Goal: Task Accomplishment & Management: Complete application form

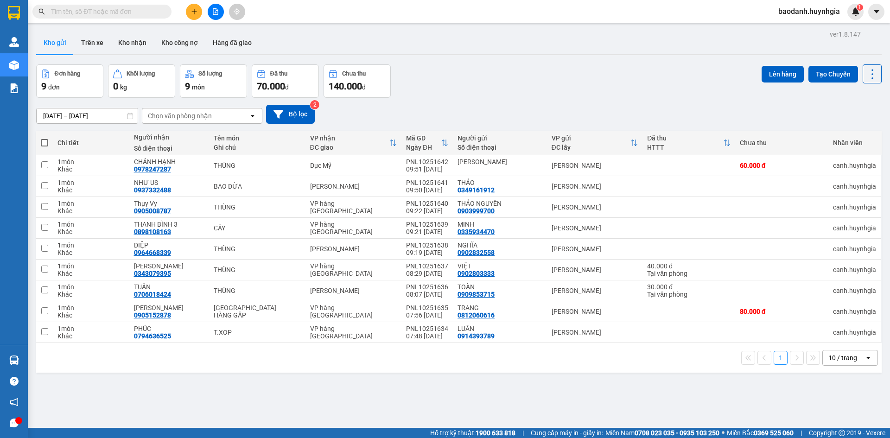
click at [191, 16] on button at bounding box center [194, 12] width 16 height 16
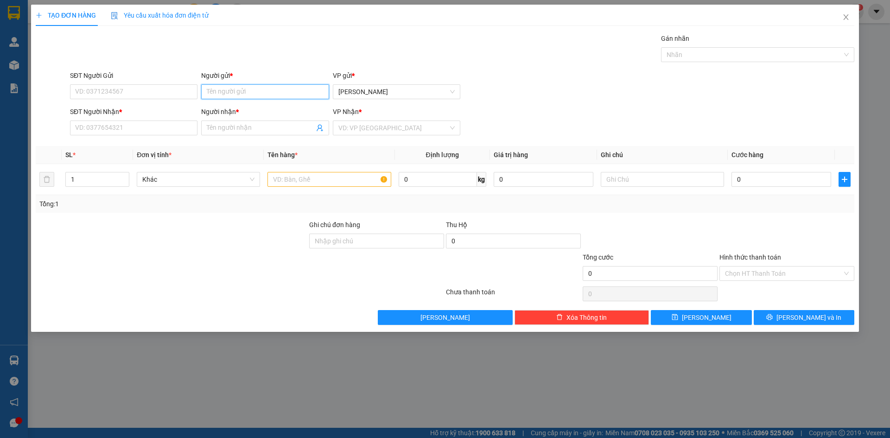
click at [240, 90] on input "Người gửi *" at bounding box center [265, 91] width 128 height 15
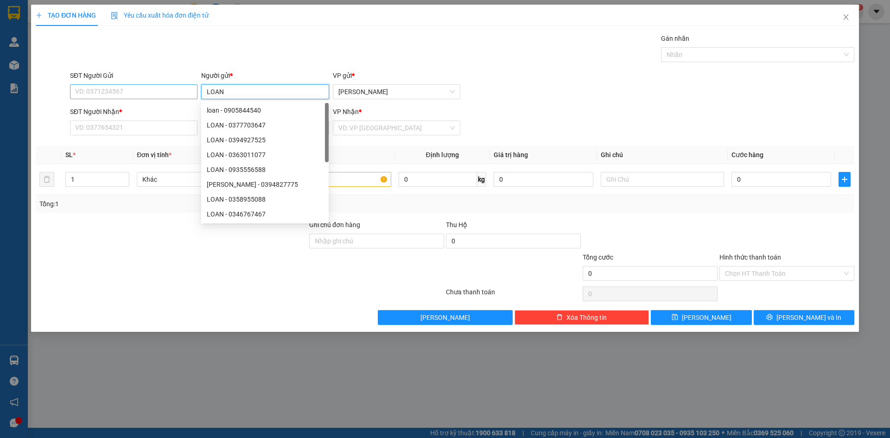
type input "LOAN"
click at [177, 90] on input "SĐT Người Gửi" at bounding box center [134, 91] width 128 height 15
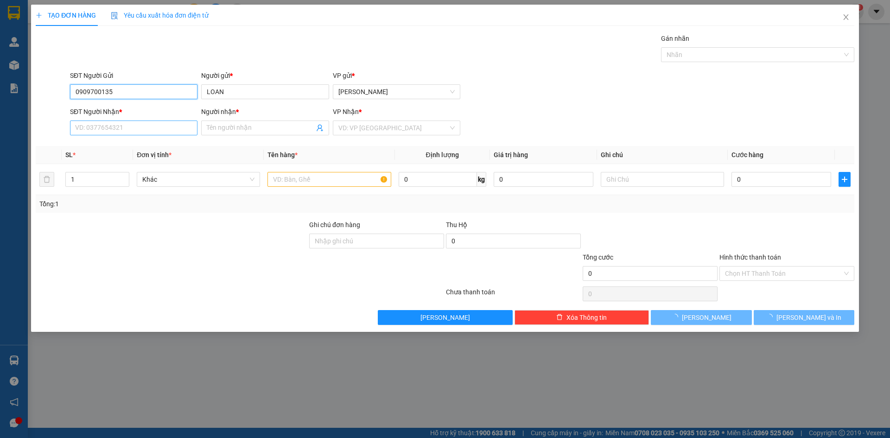
type input "0909700135"
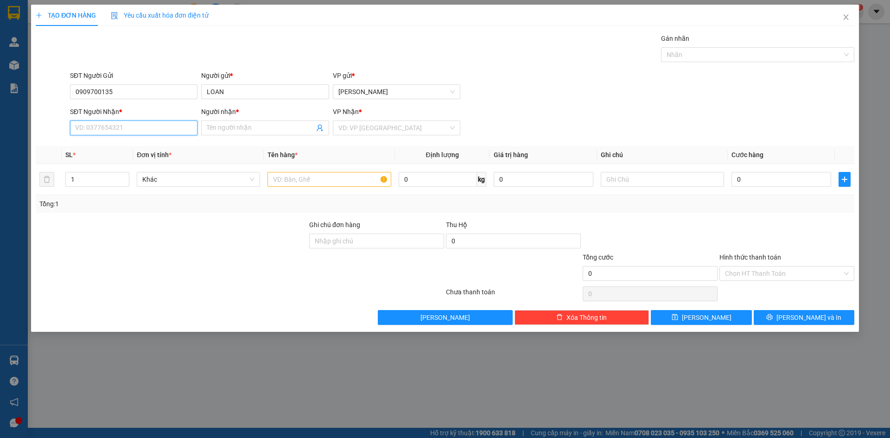
click at [133, 130] on input "SĐT Người Nhận *" at bounding box center [134, 128] width 128 height 15
type input "1"
type input "0816778927"
click at [268, 129] on input "Người nhận *" at bounding box center [260, 128] width 107 height 10
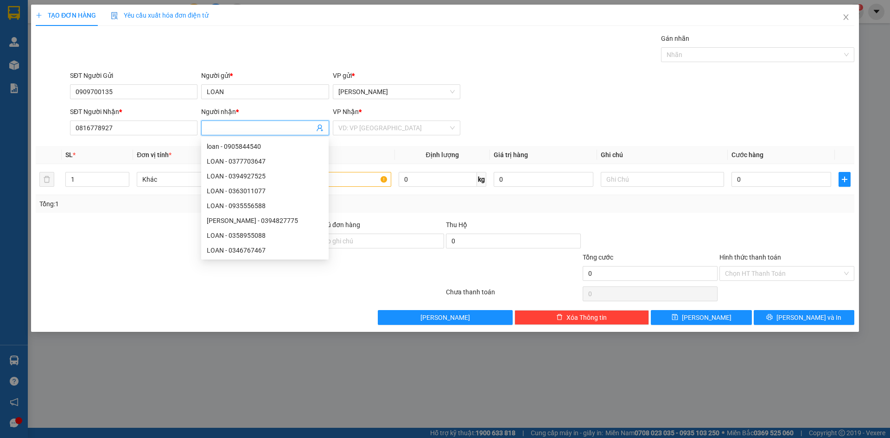
type input "D"
type input "ĐIỆP"
click at [364, 122] on input "search" at bounding box center [394, 128] width 110 height 14
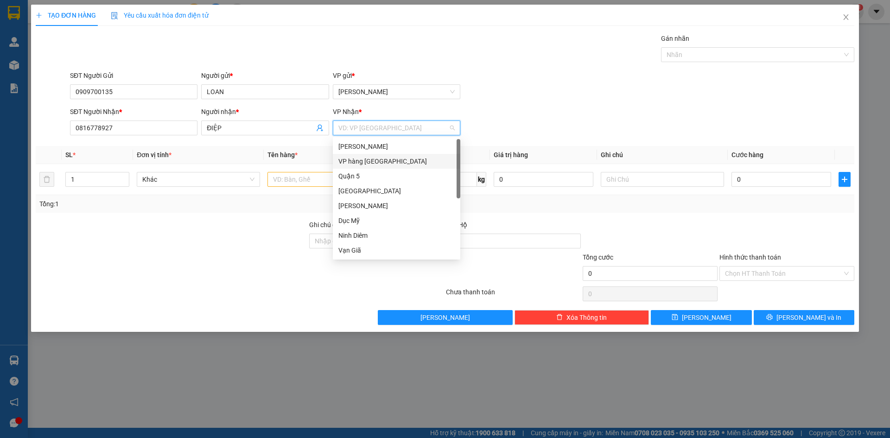
click at [364, 164] on div "VP hàng [GEOGRAPHIC_DATA]" at bounding box center [397, 161] width 116 height 10
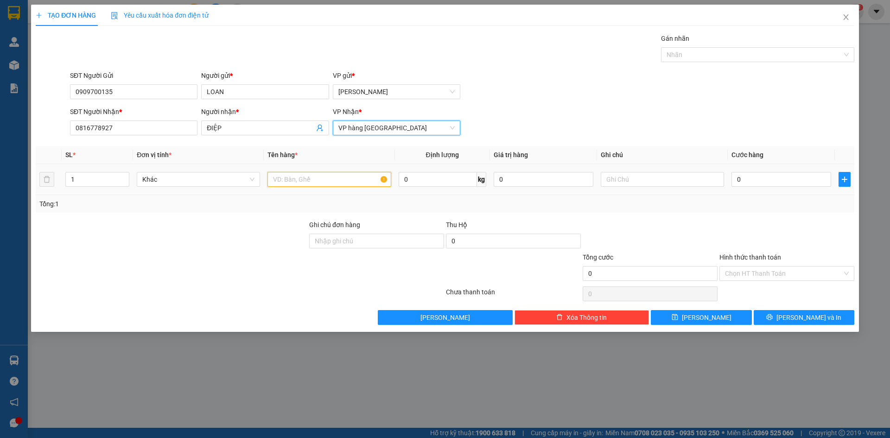
click at [333, 182] on input "text" at bounding box center [329, 179] width 123 height 15
type input "T NHỎ"
drag, startPoint x: 620, startPoint y: 182, endPoint x: 608, endPoint y: 182, distance: 11.1
click at [620, 182] on input "text" at bounding box center [662, 179] width 123 height 15
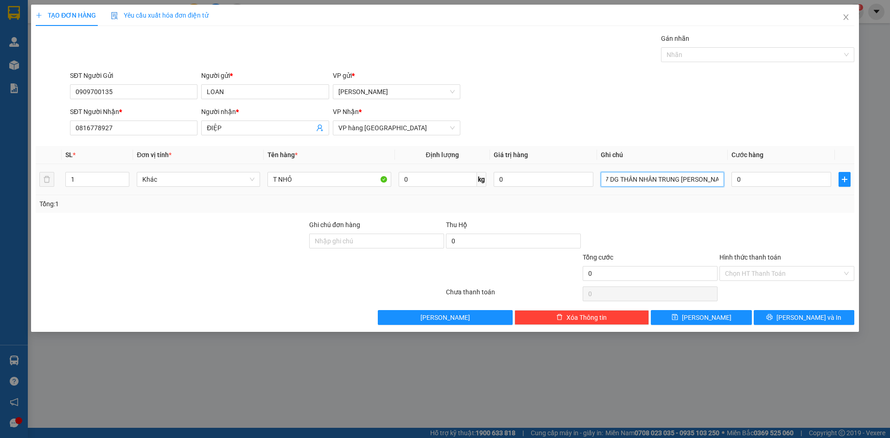
scroll to position [0, 21]
type input "GTN 27 DG THÂN NHÂN TRUNG [PERSON_NAME]"
drag, startPoint x: 689, startPoint y: 123, endPoint x: 669, endPoint y: 129, distance: 20.4
click at [689, 123] on div "SĐT Người Nhận * 0816778927 Người nhận * ĐIỆP VP Nhận * VP hàng [GEOGRAPHIC_DAT…" at bounding box center [462, 123] width 788 height 32
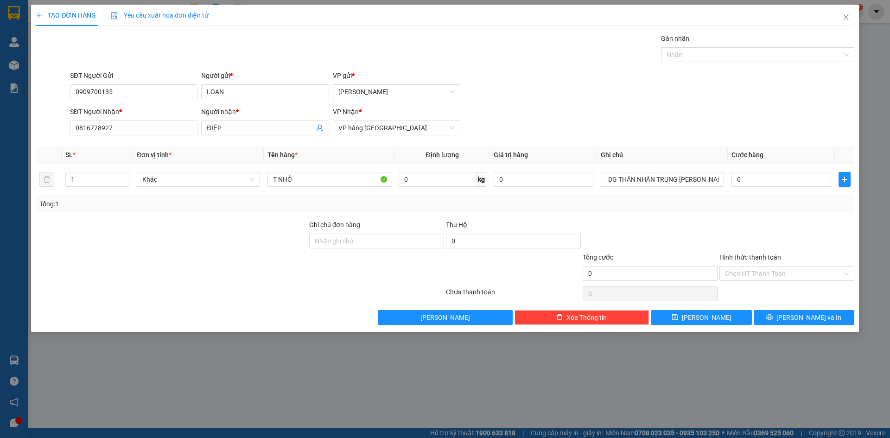
scroll to position [0, 0]
click at [768, 176] on input "0" at bounding box center [782, 179] width 100 height 15
type input "1"
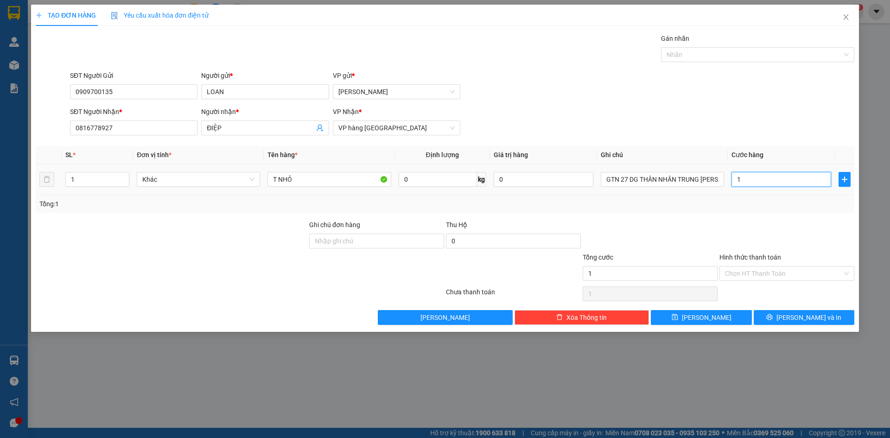
type input "11"
type input "110"
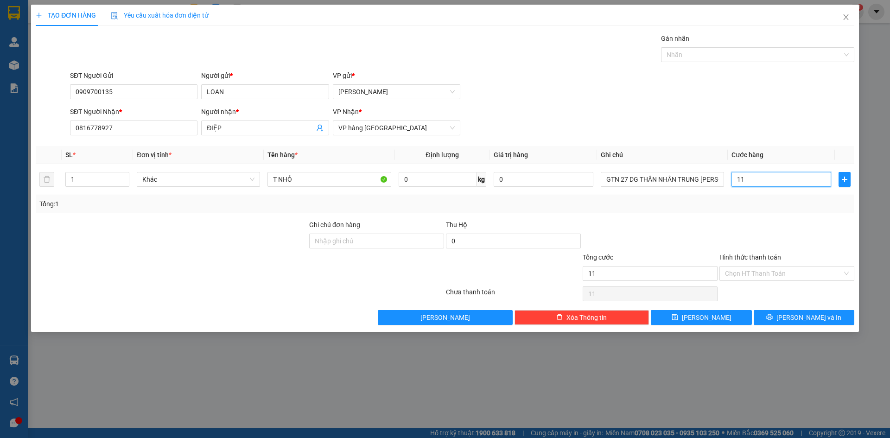
type input "110"
type input "110.000"
drag, startPoint x: 629, startPoint y: 81, endPoint x: 733, endPoint y: 176, distance: 140.8
click at [630, 81] on div "SĐT Người Gửi 0909700135 Người gửi * LOAN VP gửi * [PERSON_NAME]" at bounding box center [462, 86] width 788 height 32
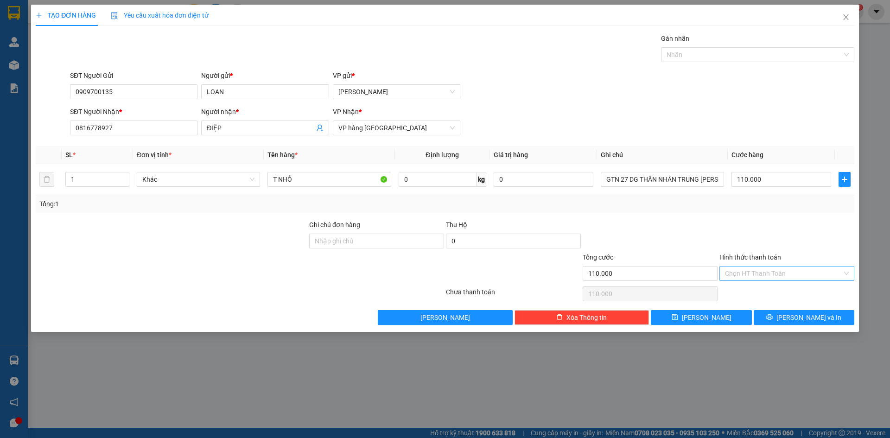
click at [786, 266] on div "Chọn HT Thanh Toán" at bounding box center [787, 273] width 135 height 15
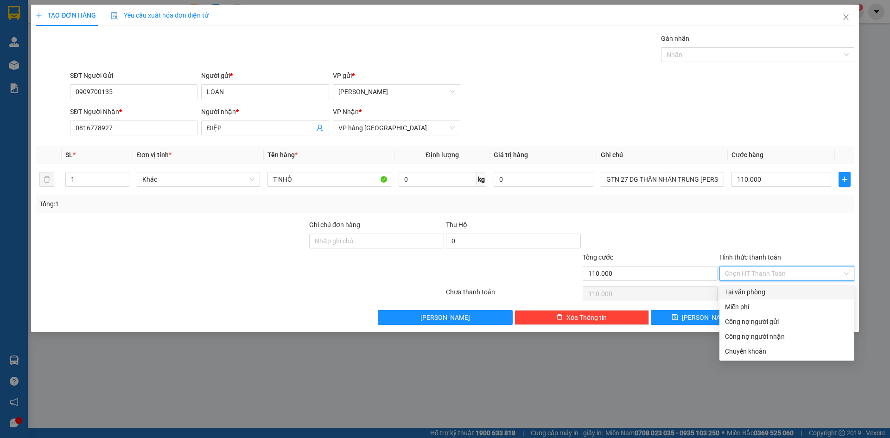
click at [783, 275] on input "Hình thức thanh toán" at bounding box center [783, 274] width 117 height 14
click at [767, 292] on div "Tại văn phòng" at bounding box center [787, 292] width 124 height 10
type input "0"
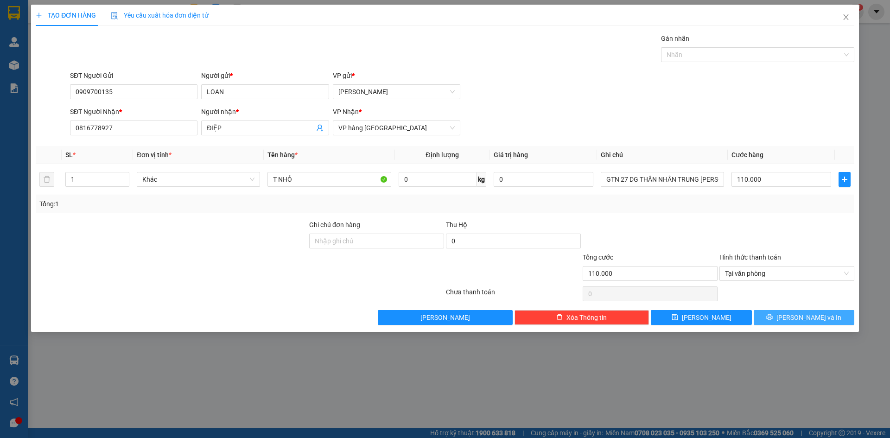
click at [771, 319] on button "[PERSON_NAME] và In" at bounding box center [804, 317] width 101 height 15
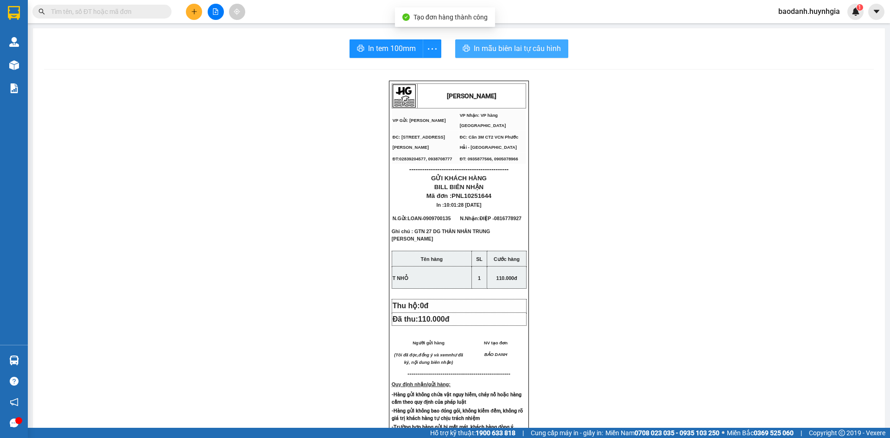
click at [488, 48] on span "In mẫu biên lai tự cấu hình" at bounding box center [517, 49] width 87 height 12
